Goal: Find specific page/section: Find specific page/section

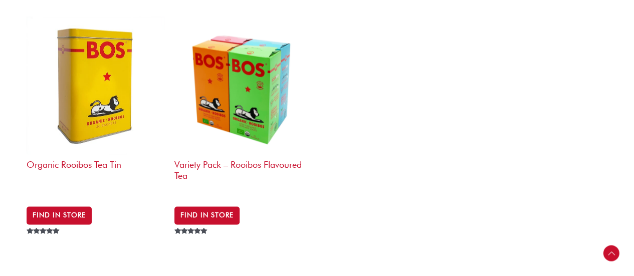
scroll to position [662, 0]
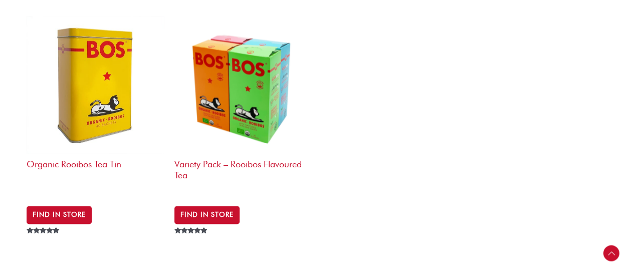
click at [115, 67] on img at bounding box center [96, 85] width 138 height 138
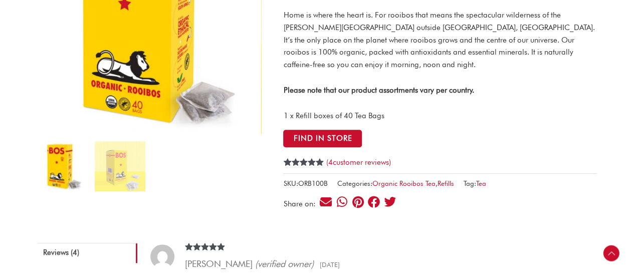
scroll to position [187, 0]
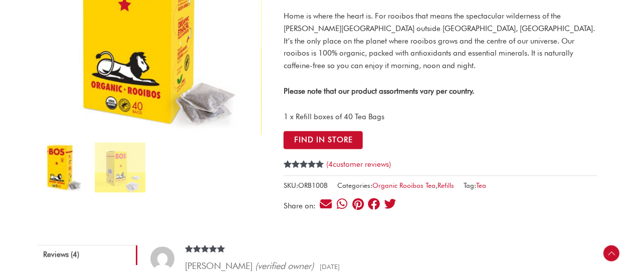
click at [317, 148] on button "Find in Store" at bounding box center [323, 140] width 80 height 19
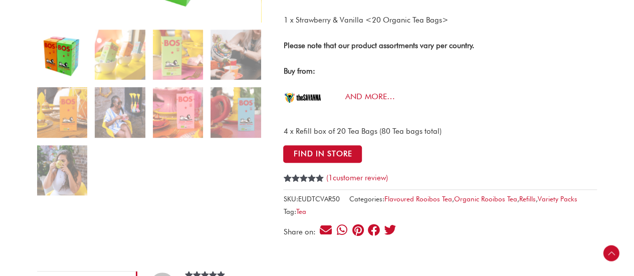
scroll to position [285, 0]
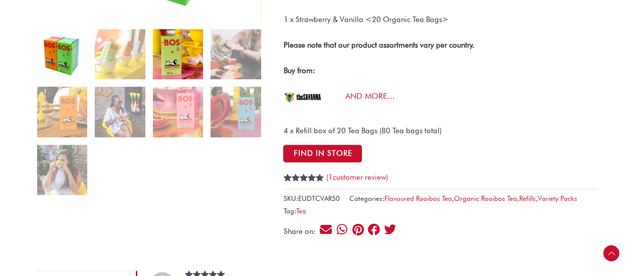
click at [187, 65] on img at bounding box center [178, 54] width 50 height 50
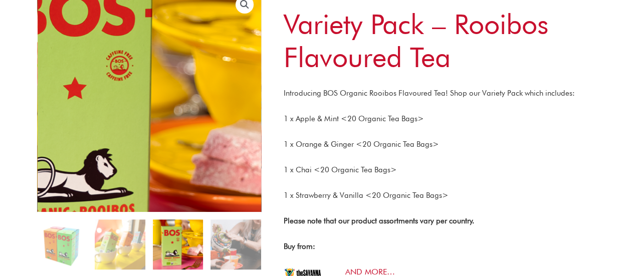
scroll to position [109, 0]
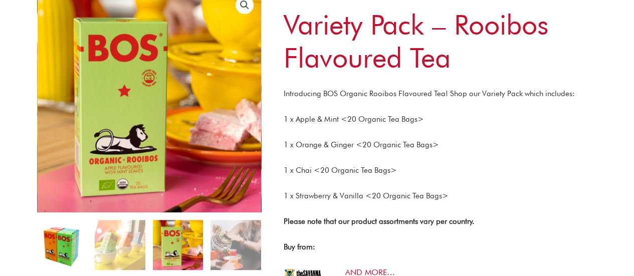
click at [55, 242] on img at bounding box center [62, 245] width 50 height 50
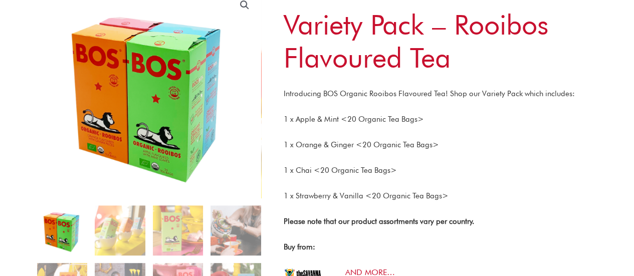
scroll to position [192, 0]
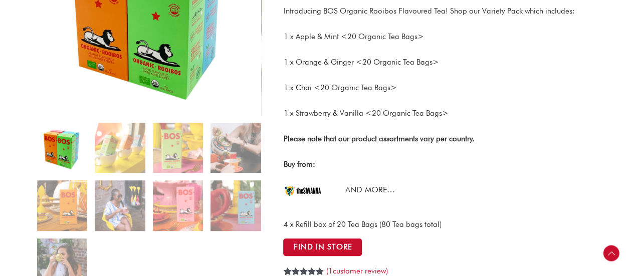
click at [382, 189] on link "AND MORE…" at bounding box center [370, 190] width 50 height 10
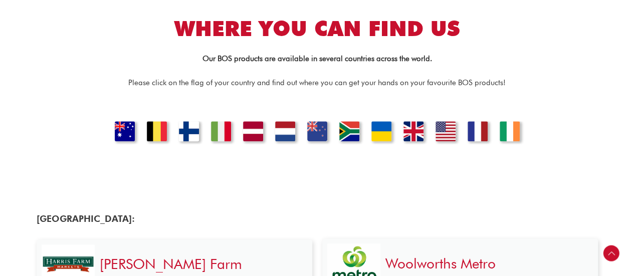
scroll to position [268, 0]
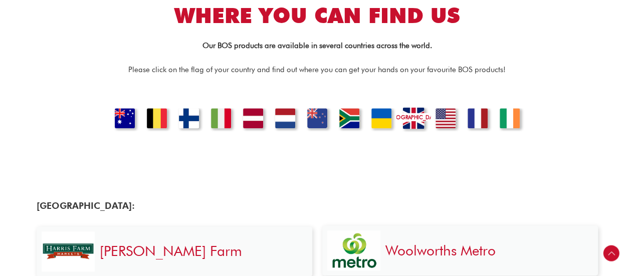
click at [415, 119] on link "[GEOGRAPHIC_DATA]" at bounding box center [413, 119] width 34 height 25
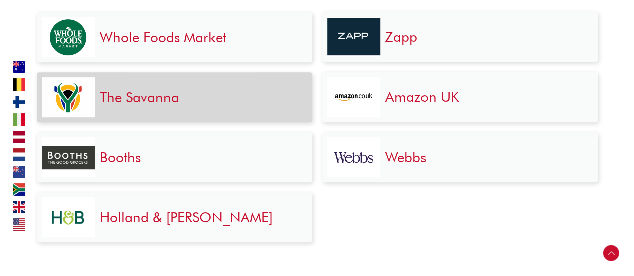
scroll to position [2135, 0]
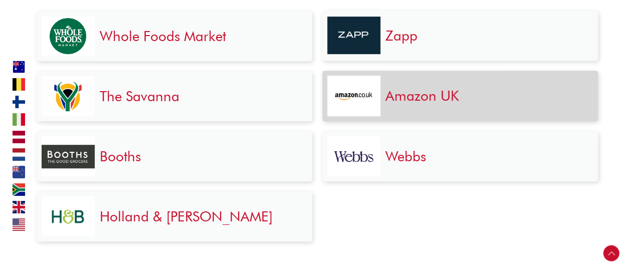
click at [414, 93] on link "Amazon UK" at bounding box center [423, 95] width 74 height 17
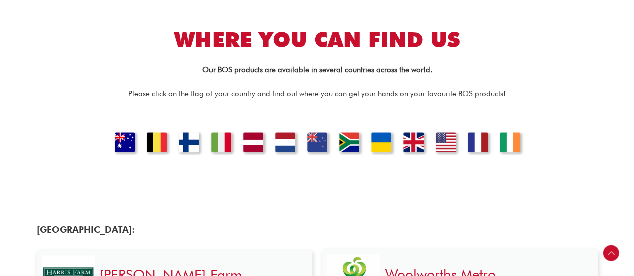
scroll to position [448, 0]
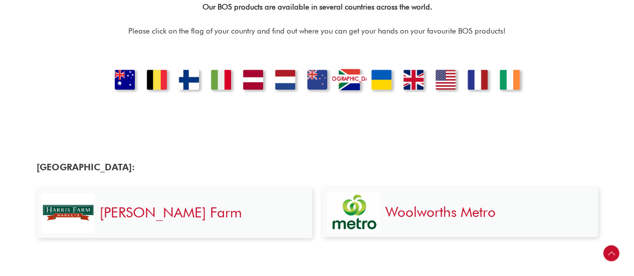
click at [343, 81] on link "SOUTH AFRICA" at bounding box center [349, 81] width 34 height 25
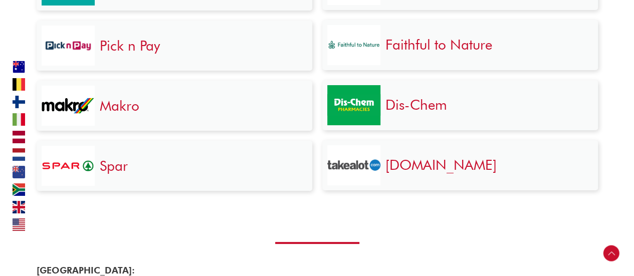
scroll to position [1883, 0]
